Goal: Information Seeking & Learning: Learn about a topic

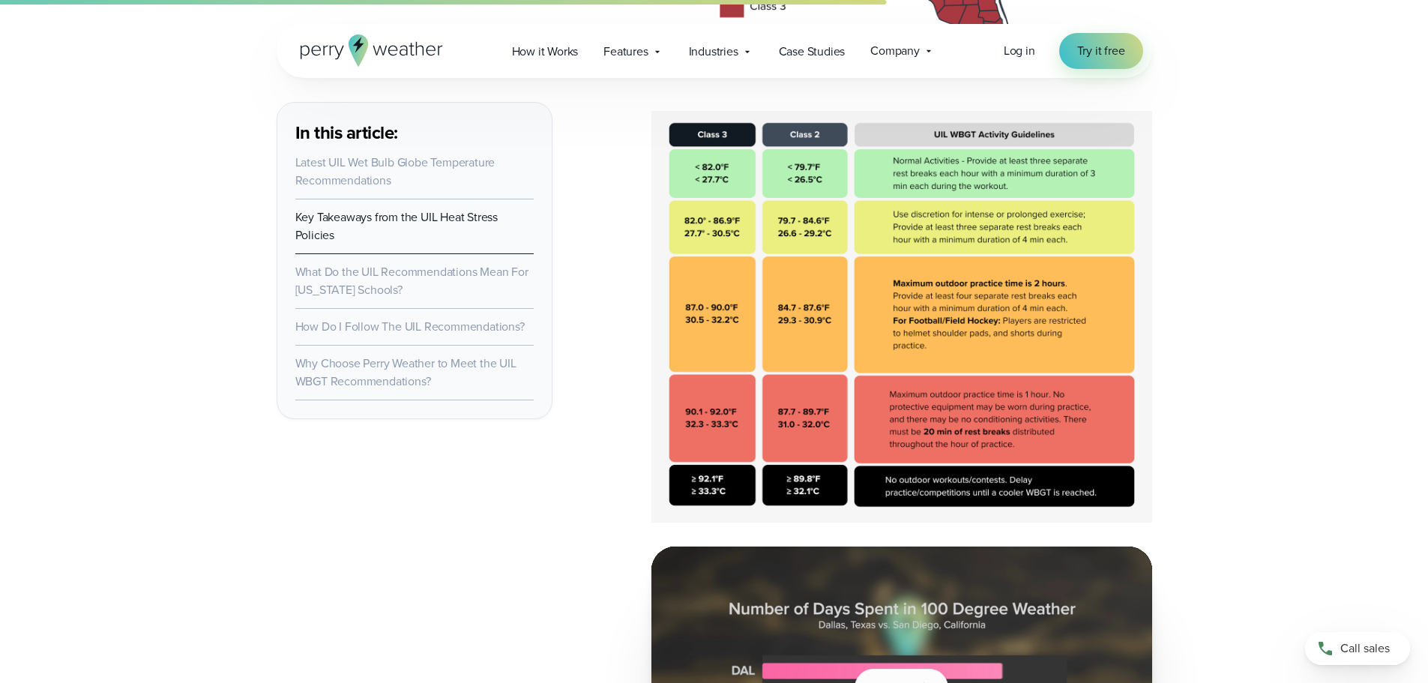
scroll to position [3073, 0]
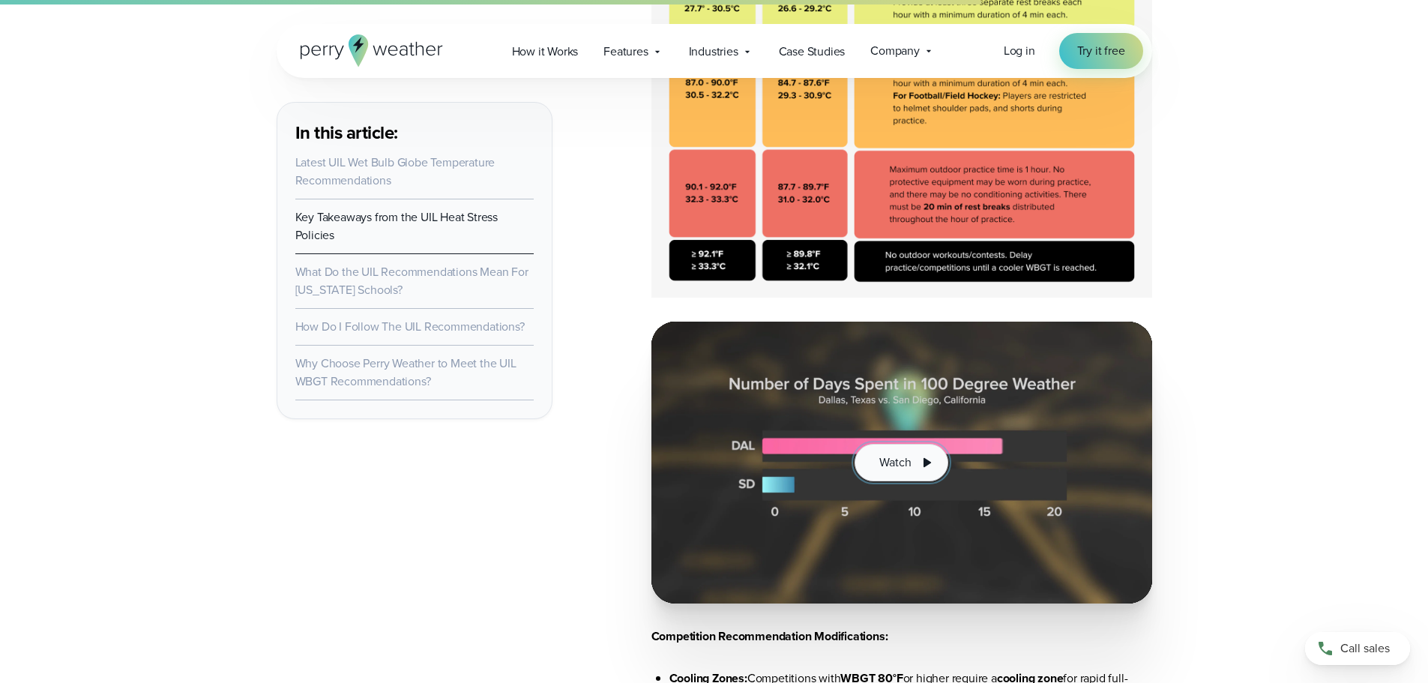
click at [882, 457] on span "Watch" at bounding box center [894, 463] width 31 height 18
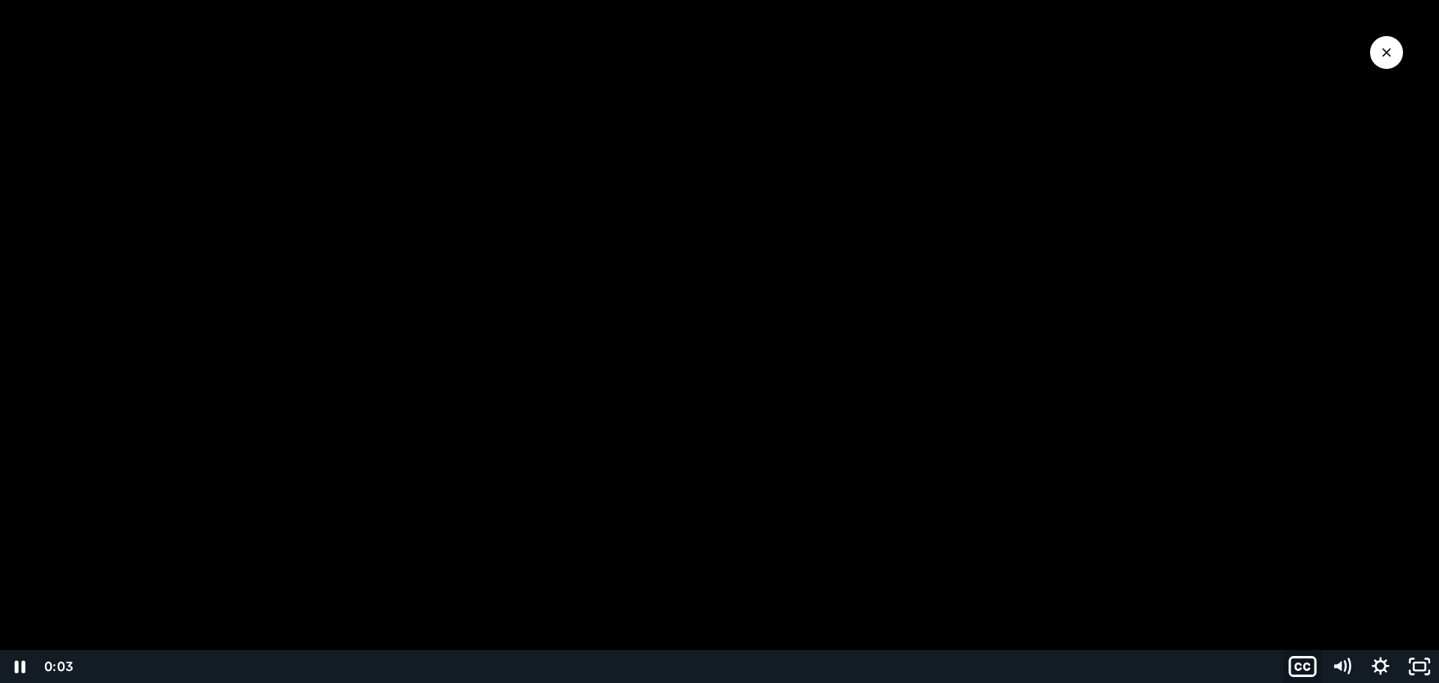
click at [1310, 670] on icon "Show captions menu" at bounding box center [1303, 667] width 46 height 40
click at [1399, 355] on div at bounding box center [719, 341] width 1439 height 683
click at [22, 672] on icon "Play Video" at bounding box center [21, 667] width 46 height 40
click at [1303, 664] on icon "Show captions menu" at bounding box center [1303, 667] width 46 height 40
click at [1343, 597] on label "English" at bounding box center [1361, 593] width 156 height 34
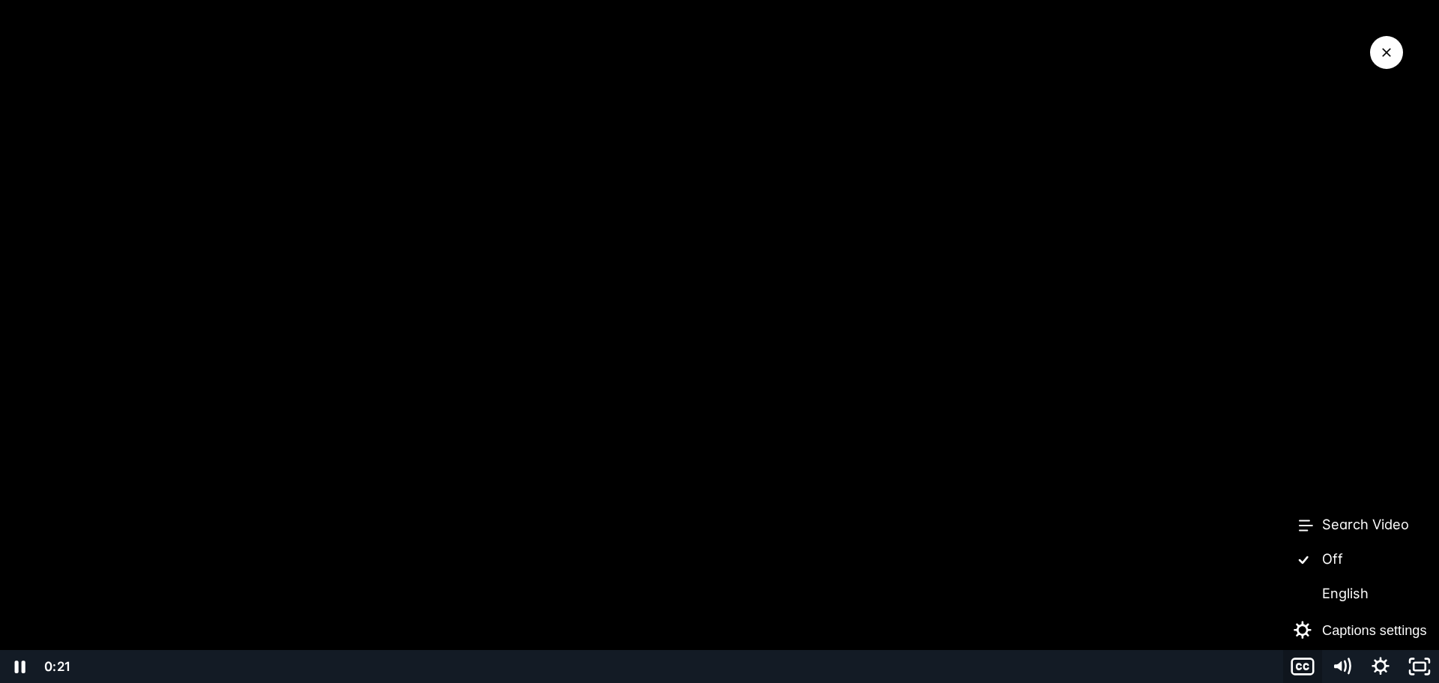
click at [1343, 597] on label "English" at bounding box center [1361, 593] width 156 height 34
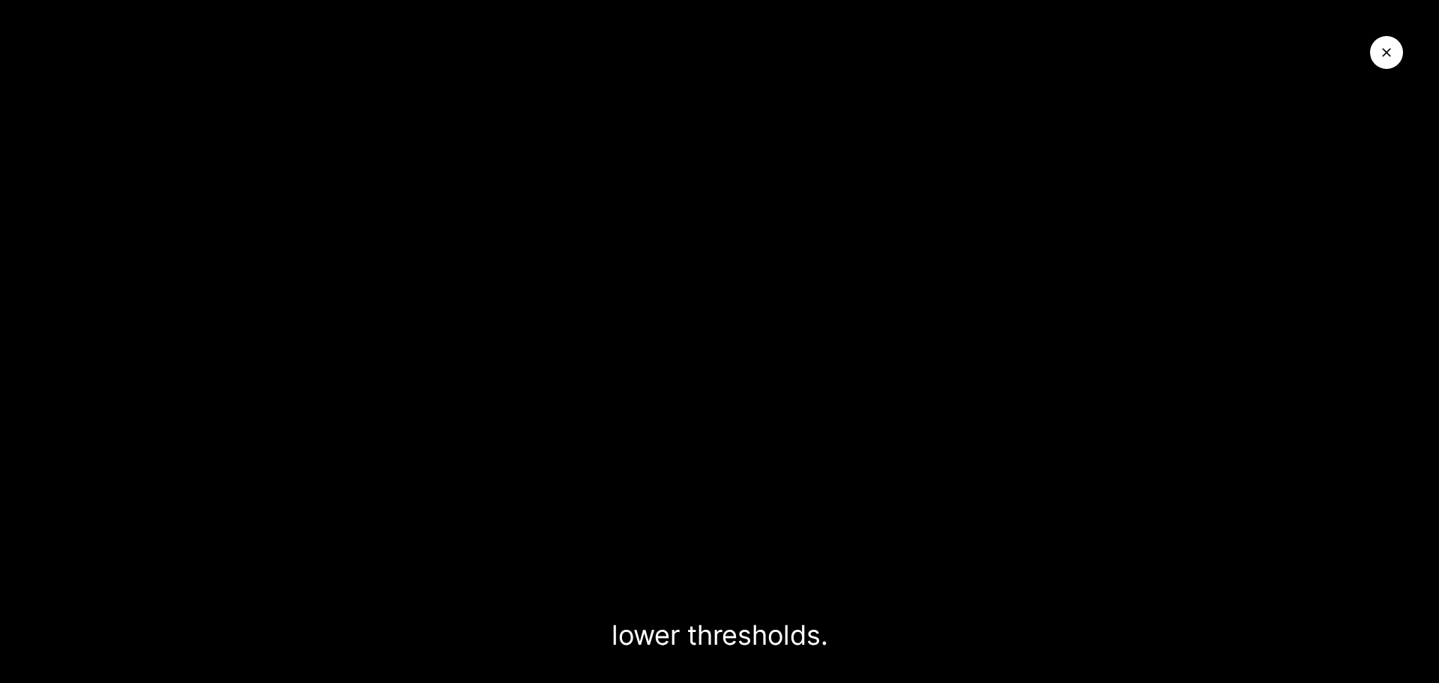
click at [1382, 47] on icon "Close Video" at bounding box center [1386, 52] width 15 height 15
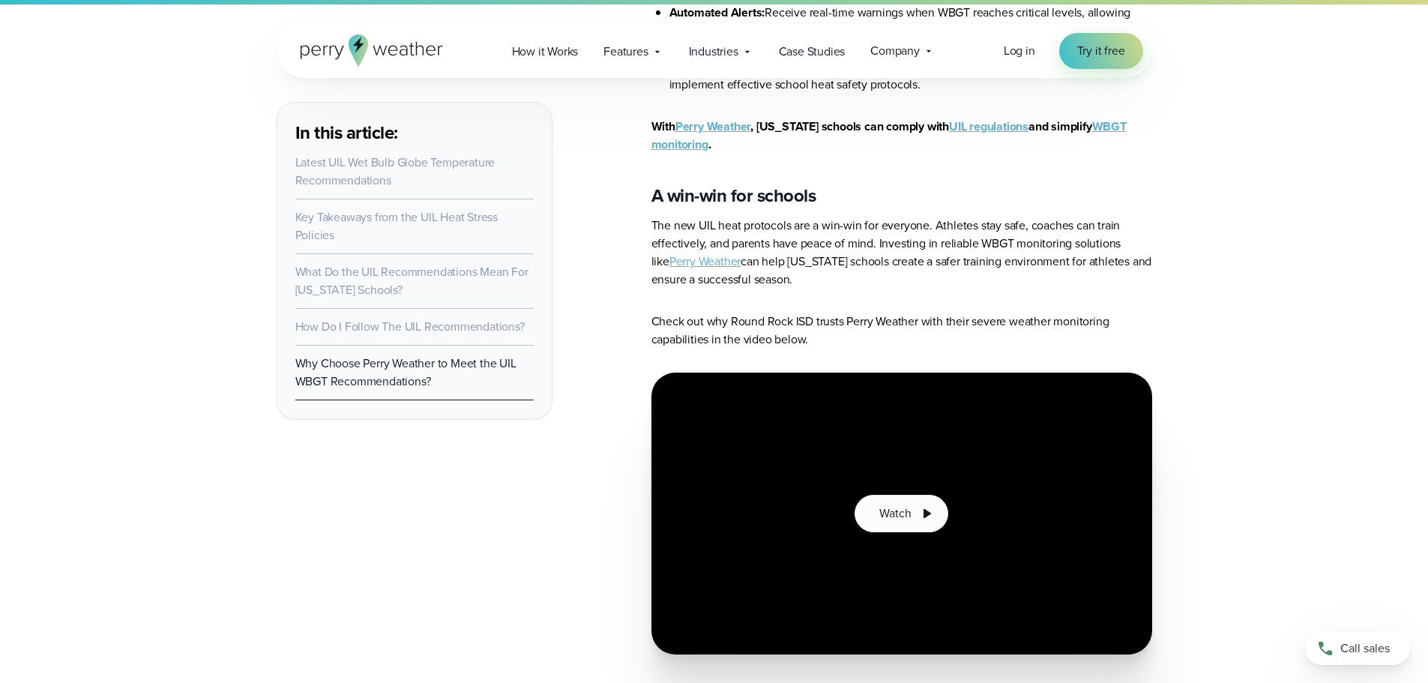
scroll to position [6971, 0]
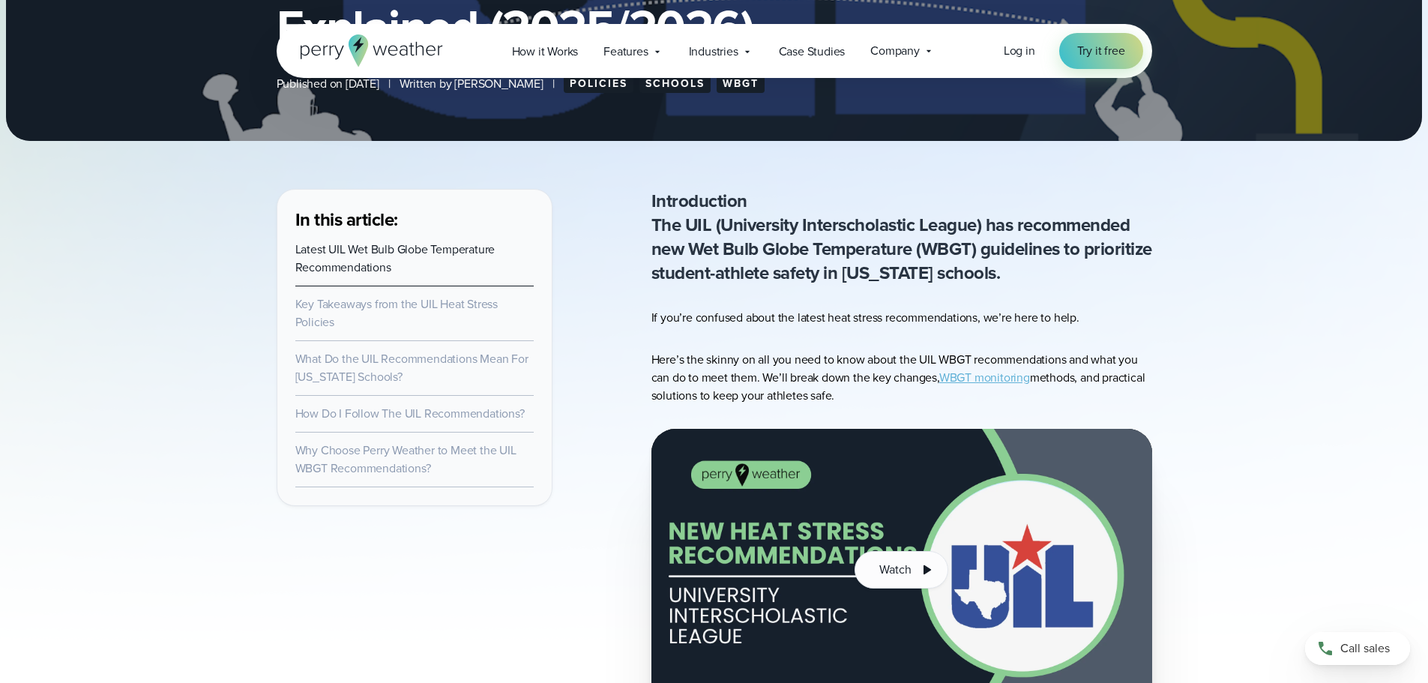
scroll to position [450, 0]
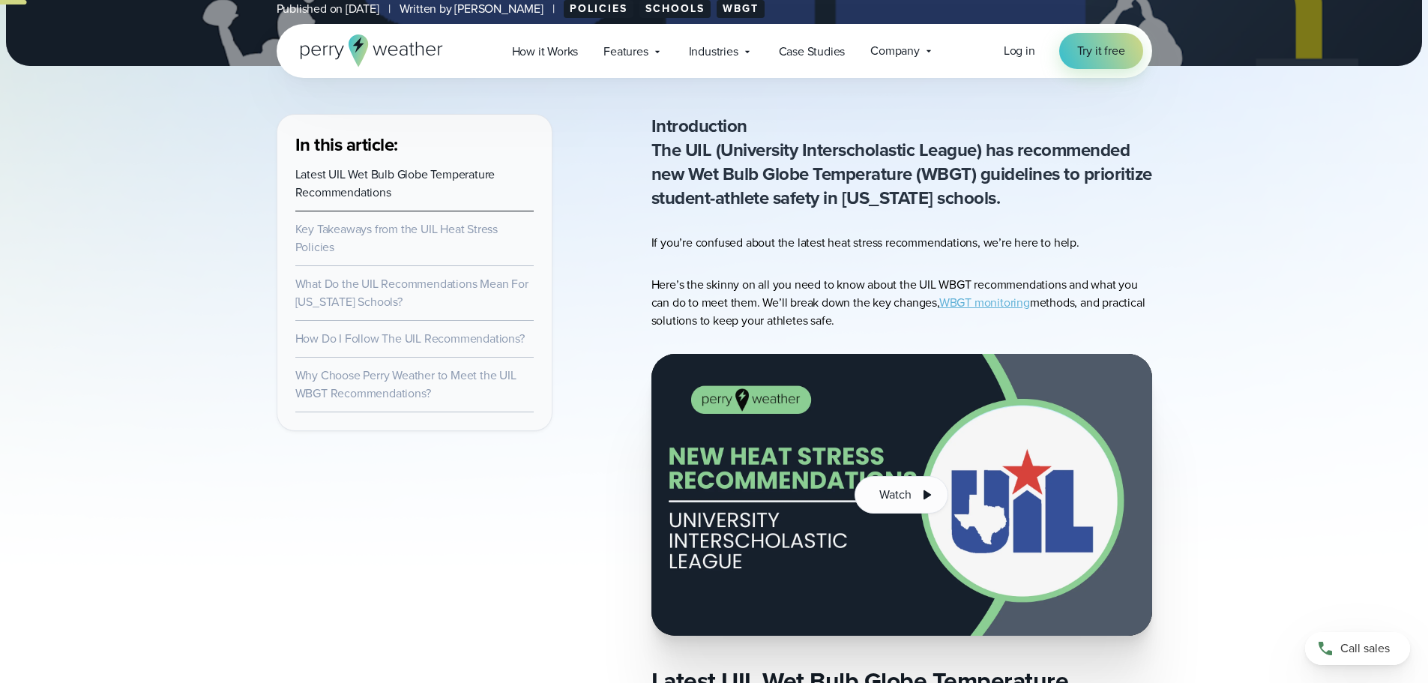
click at [318, 232] on link "Key Takeaways from the UIL Heat Stress Policies" at bounding box center [396, 237] width 202 height 35
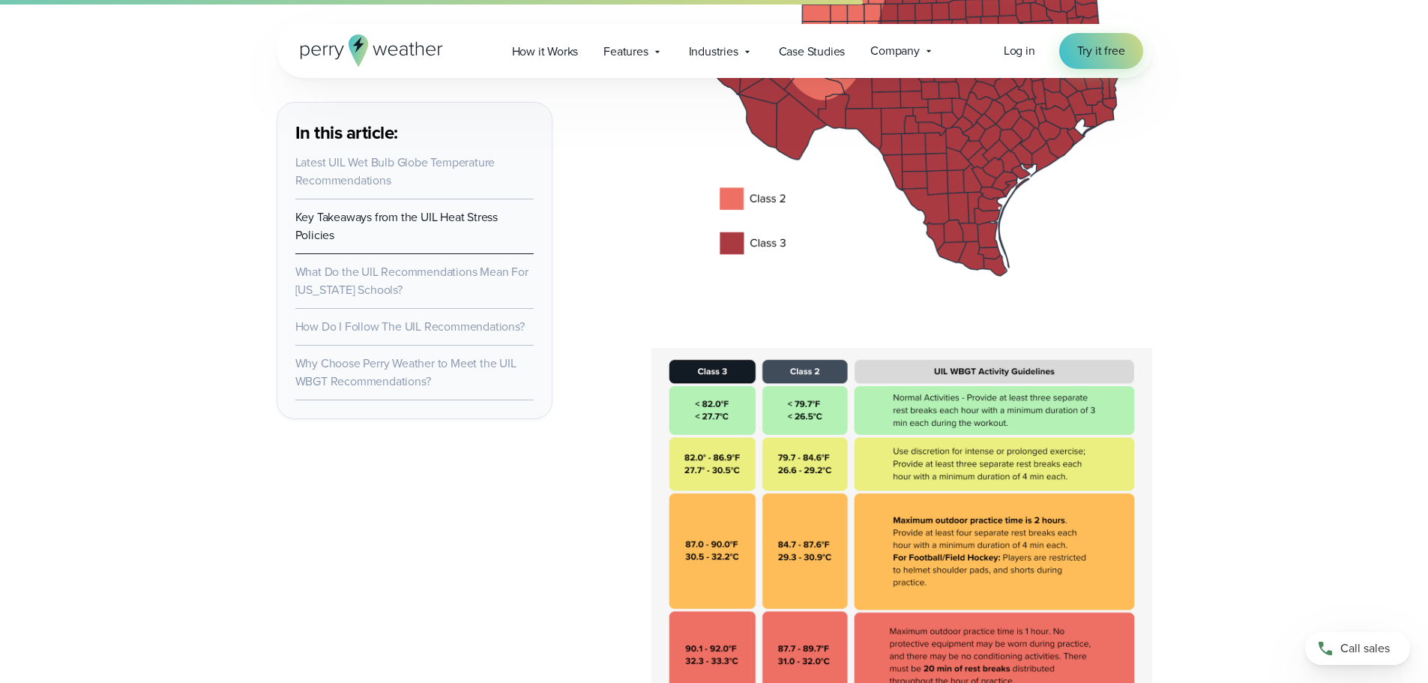
scroll to position [3136, 0]
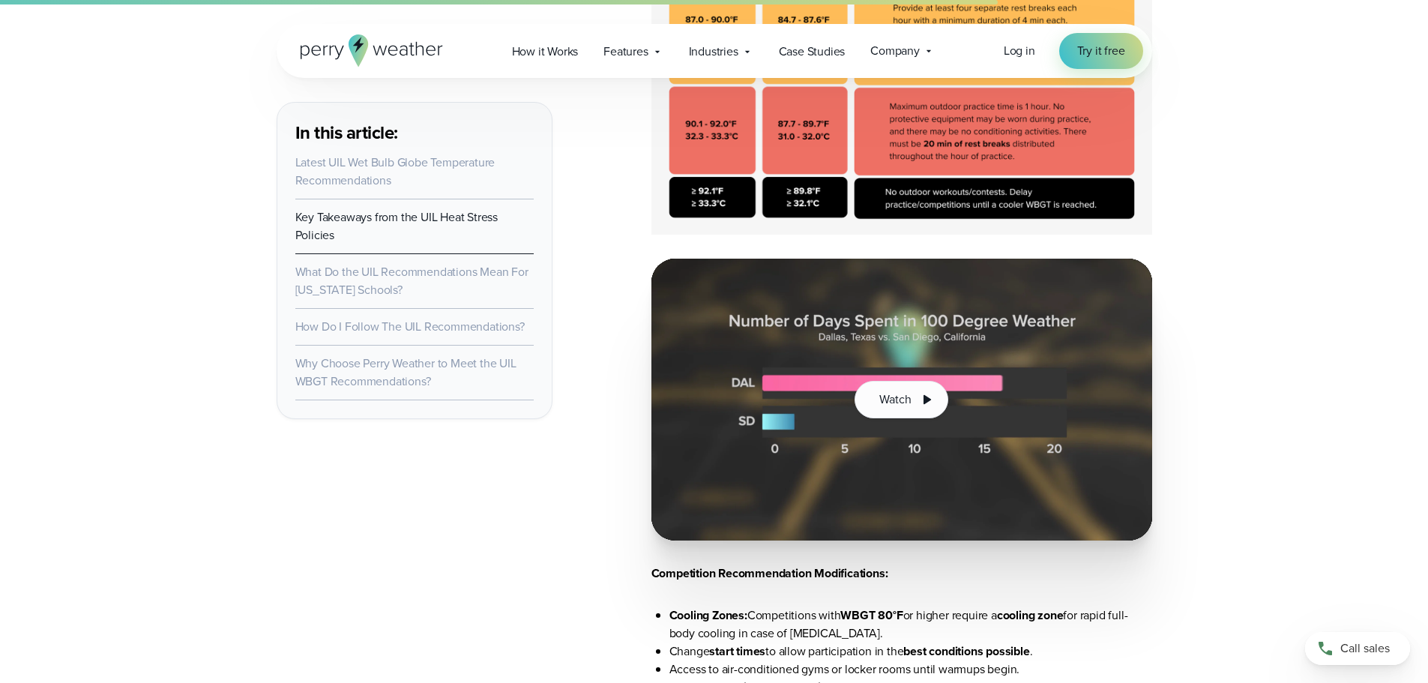
click at [370, 218] on link "Key Takeaways from the UIL Heat Stress Policies" at bounding box center [396, 225] width 202 height 35
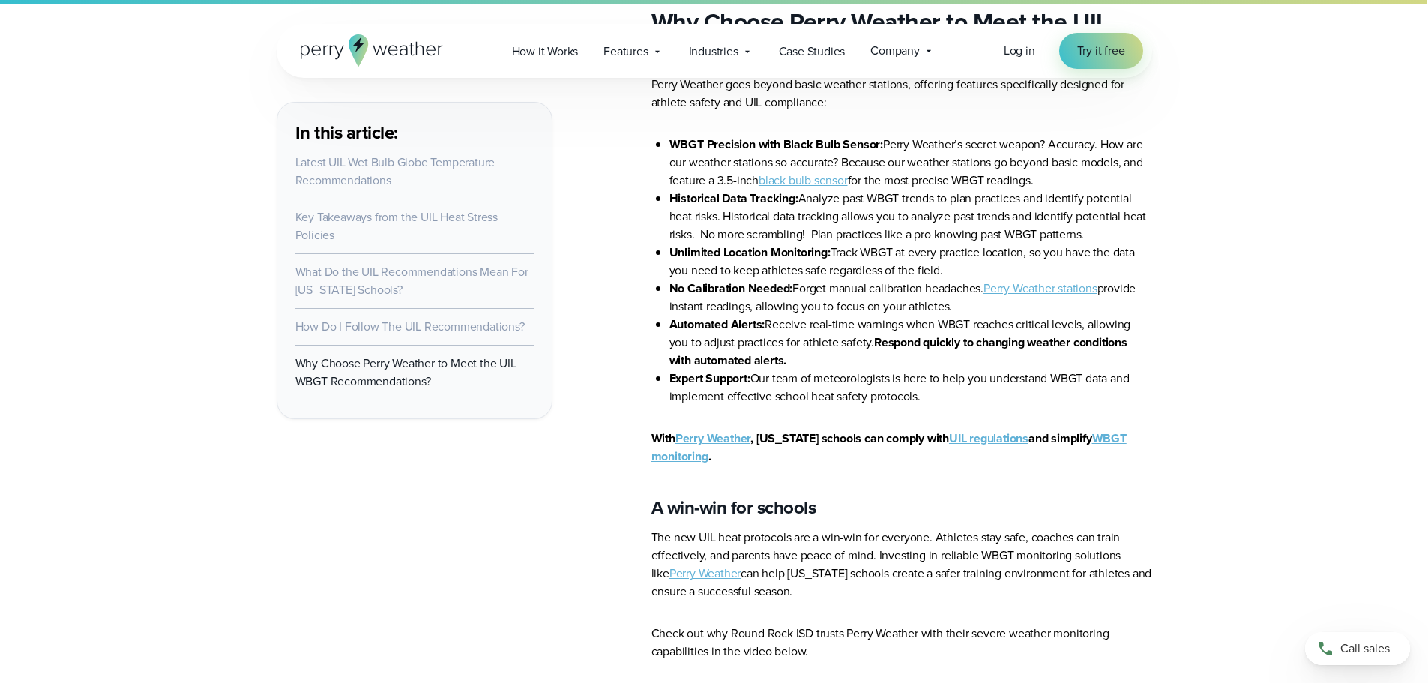
scroll to position [5985, 0]
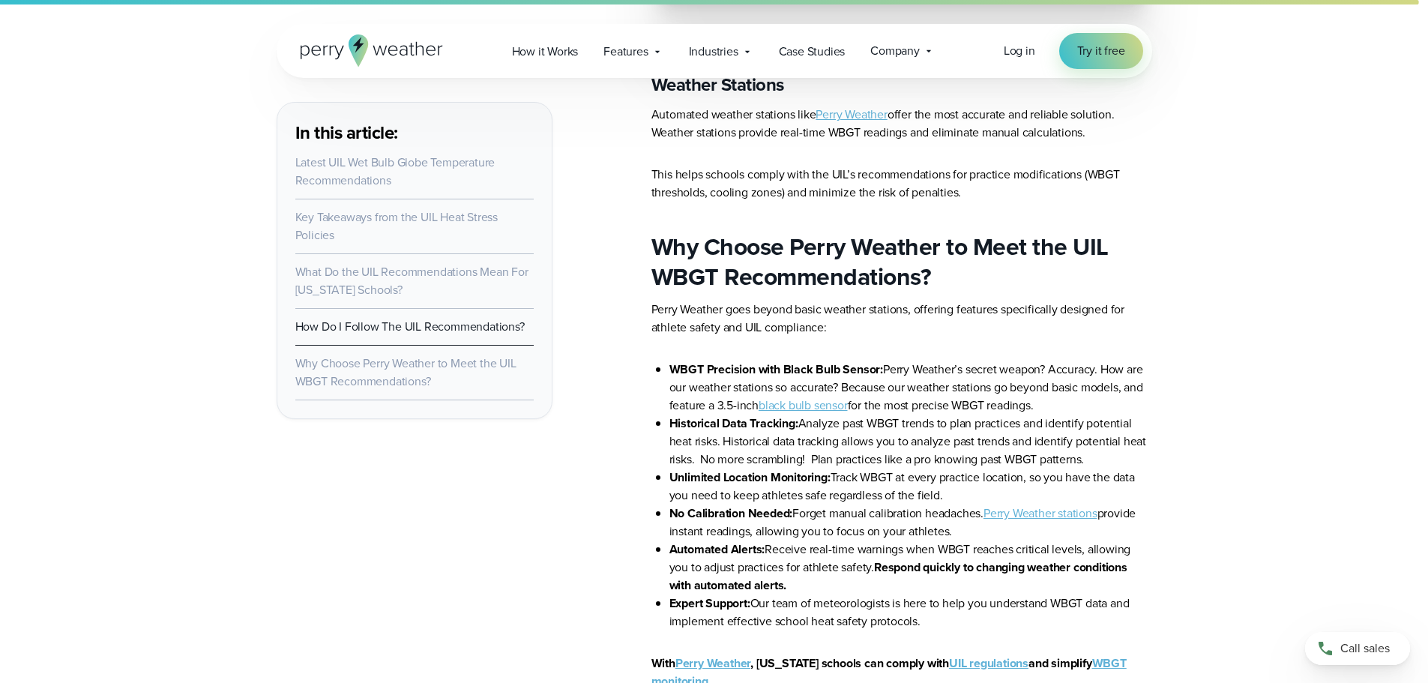
scroll to position [450, 0]
